Goal: Task Accomplishment & Management: Complete application form

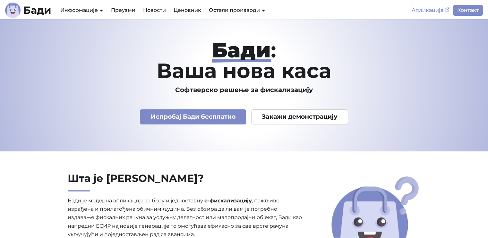
click at [421, 9] on link "Апликација" at bounding box center [430, 10] width 45 height 11
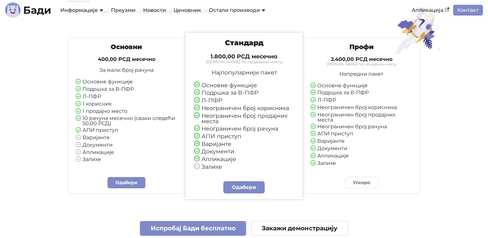
scroll to position [1508, 0]
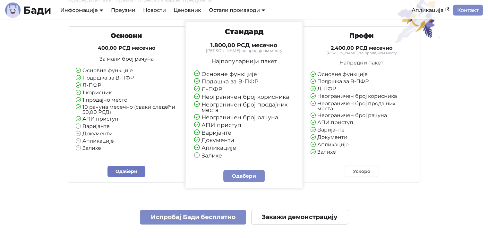
click at [121, 174] on link "Одабери" at bounding box center [127, 171] width 38 height 11
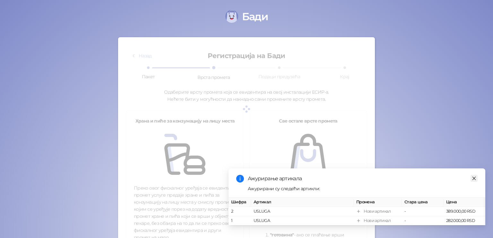
click at [473, 176] on icon "close" at bounding box center [474, 178] width 4 height 4
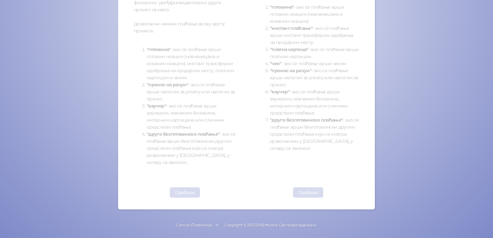
scroll to position [196, 0]
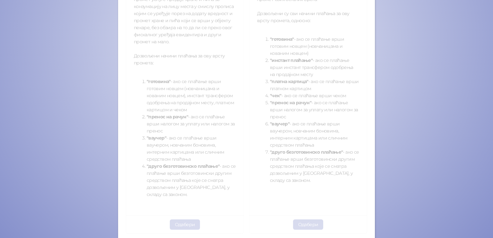
click at [182, 227] on div "Назад Регистрација на Бади Пакет Врста промета Подаци предузећа Крај Одаберите …" at bounding box center [246, 41] width 241 height 385
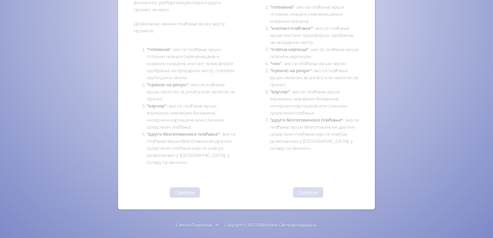
click at [181, 193] on div "Назад Регистрација на Бади Пакет Врста промета Подаци предузећа Крај Одаберите …" at bounding box center [246, 9] width 241 height 385
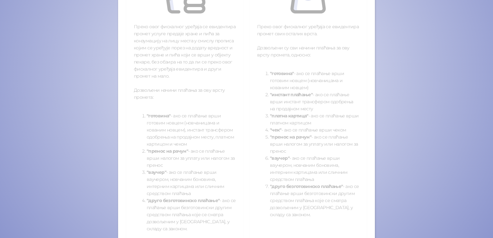
scroll to position [3, 0]
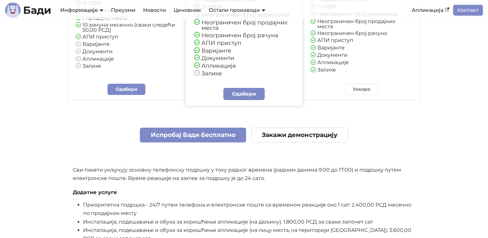
scroll to position [1541, 0]
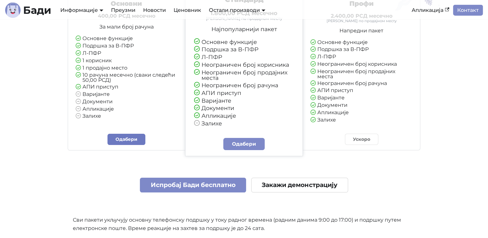
click at [119, 141] on link "Одабери" at bounding box center [127, 139] width 38 height 11
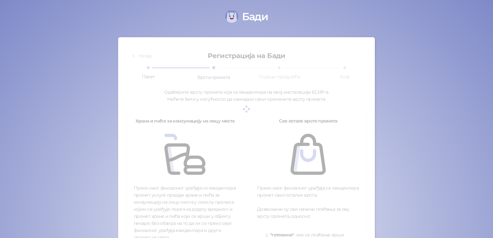
click at [240, 106] on div at bounding box center [246, 109] width 241 height 128
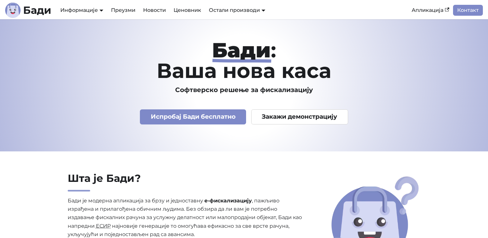
scroll to position [1541, 0]
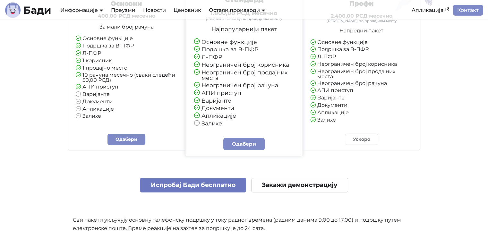
click at [176, 189] on link "Испробај Бади бесплатно" at bounding box center [193, 185] width 106 height 15
